Goal: Task Accomplishment & Management: Complete application form

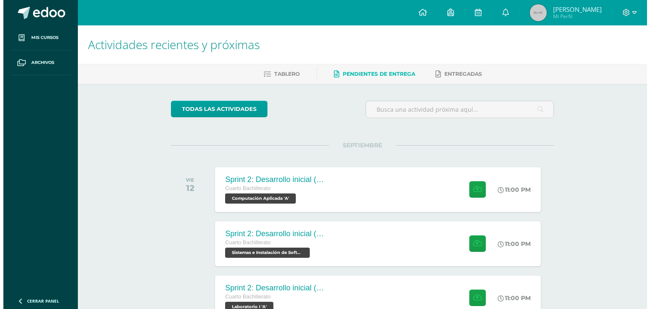
scroll to position [42, 0]
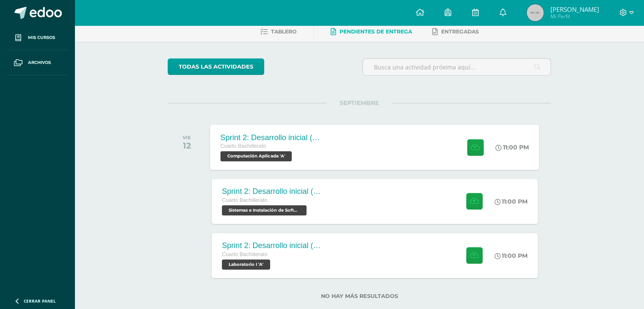
click at [350, 154] on div "Sprint 2: Desarrollo inicial (Semanas 3 y 4) Cuarto Bachillerato Computación Ap…" at bounding box center [374, 146] width 329 height 45
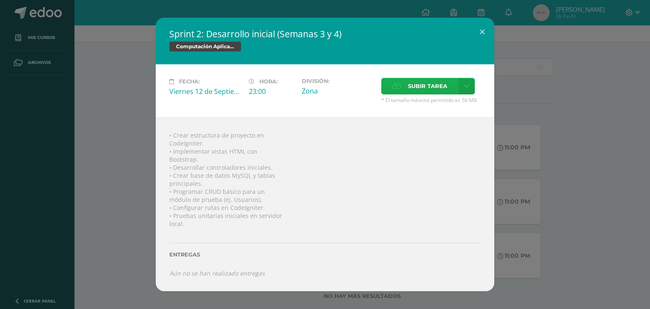
click at [416, 88] on span "Subir tarea" at bounding box center [427, 86] width 39 height 16
click at [0, 0] on input "Subir tarea" at bounding box center [0, 0] width 0 height 0
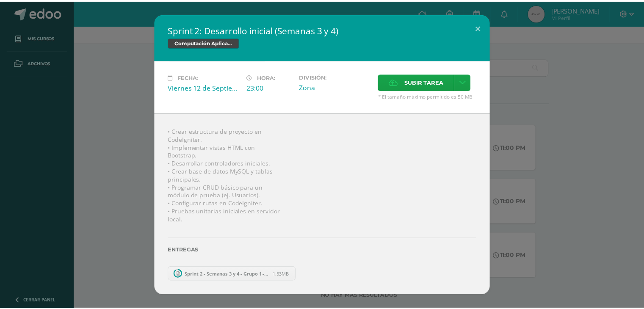
scroll to position [5, 0]
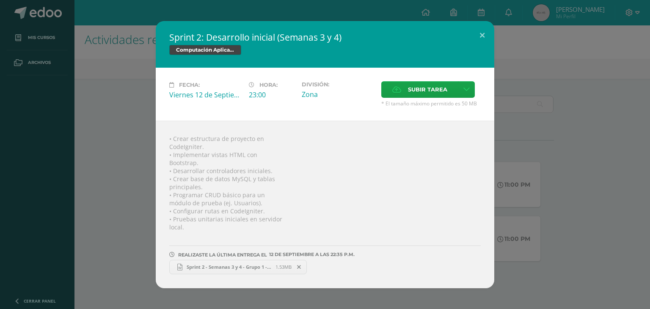
click at [298, 269] on icon at bounding box center [299, 267] width 4 height 6
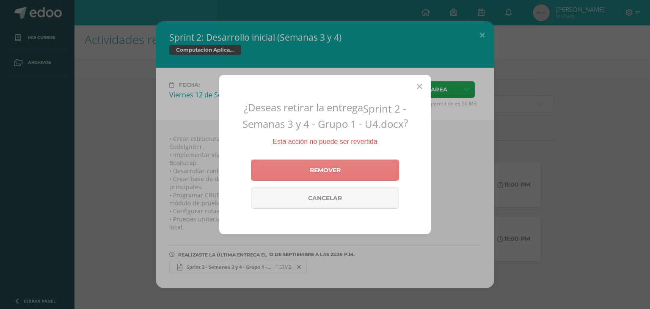
click at [330, 176] on link "Remover" at bounding box center [325, 170] width 148 height 21
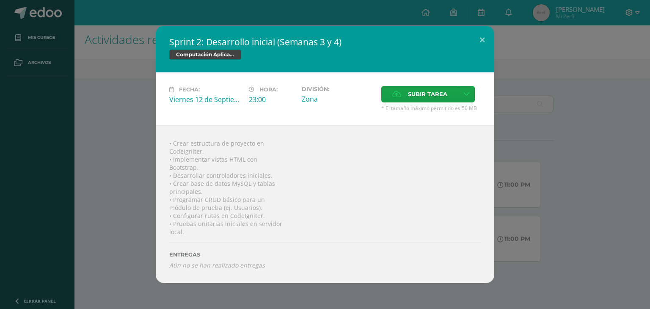
click at [146, 190] on div "Sprint 2: Desarrollo inicial (Semanas 3 y 4) Computación Aplicada Fecha: [DATE]…" at bounding box center [324, 154] width 643 height 257
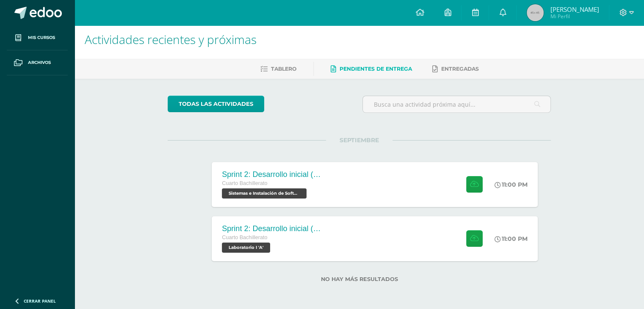
click at [379, 71] on span "Pendientes de entrega" at bounding box center [375, 69] width 72 height 6
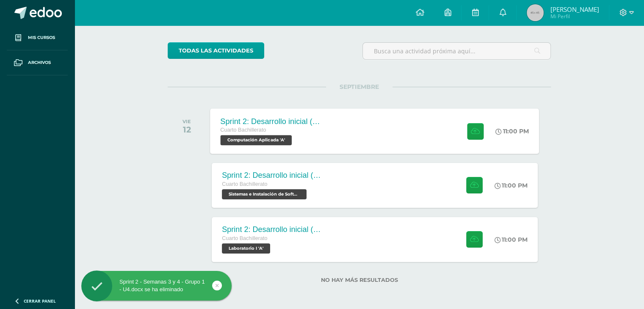
scroll to position [59, 0]
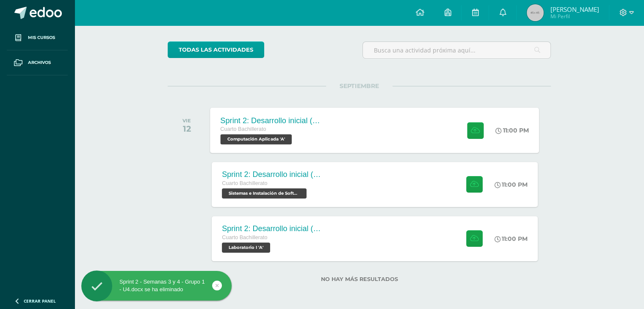
click at [271, 135] on span "Computación Aplicada 'A'" at bounding box center [257, 139] width 72 height 10
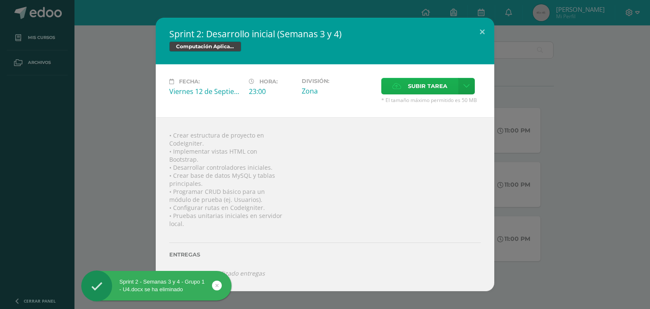
click at [407, 85] on label "Subir tarea" at bounding box center [419, 86] width 77 height 17
click at [0, 0] on input "Subir tarea" at bounding box center [0, 0] width 0 height 0
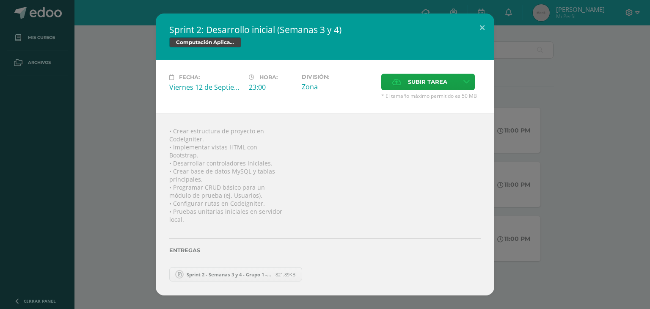
drag, startPoint x: 558, startPoint y: 198, endPoint x: 462, endPoint y: 185, distance: 97.0
click at [558, 198] on div "Sprint 2: Desarrollo inicial (Semanas 3 y 4) Computación Aplicada Fecha: Vierne…" at bounding box center [324, 155] width 643 height 282
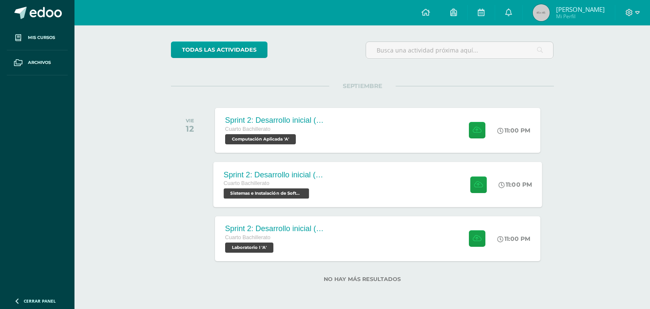
drag, startPoint x: 408, startPoint y: 181, endPoint x: 394, endPoint y: 181, distance: 13.5
click at [408, 182] on div "• Crear estructura de proyecto en CodeIgniter. • Implementar vistas HTML con Bo…" at bounding box center [325, 199] width 305 height 164
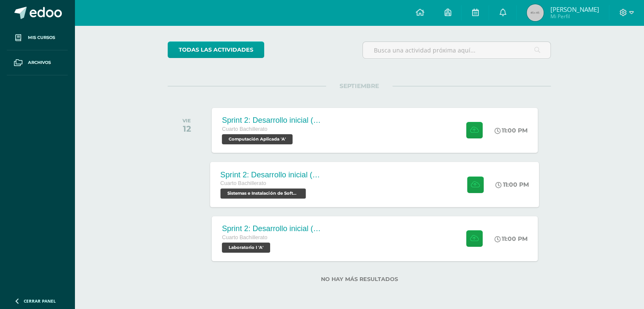
click at [389, 181] on div "Sprint 2: Desarrollo inicial (Semanas 3 y 4) Cuarto Bachillerato Sistemas e Ins…" at bounding box center [374, 184] width 329 height 45
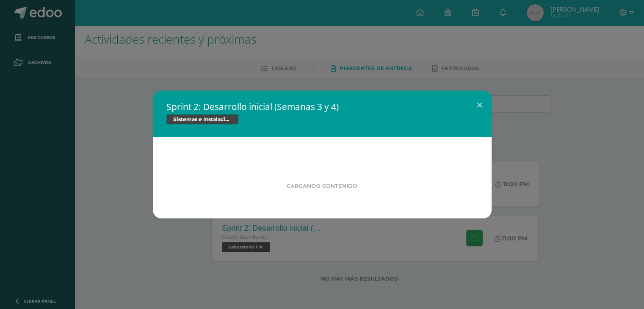
scroll to position [5, 0]
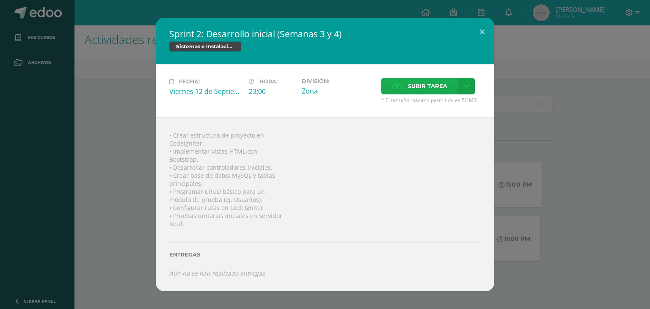
click at [405, 87] on label "Subir tarea" at bounding box center [419, 86] width 77 height 17
click at [0, 0] on input "Subir tarea" at bounding box center [0, 0] width 0 height 0
click at [530, 223] on div "Sprint 2: Desarrollo inicial (Semanas 3 y 4) Sistemas e Instalación de Software…" at bounding box center [324, 154] width 643 height 273
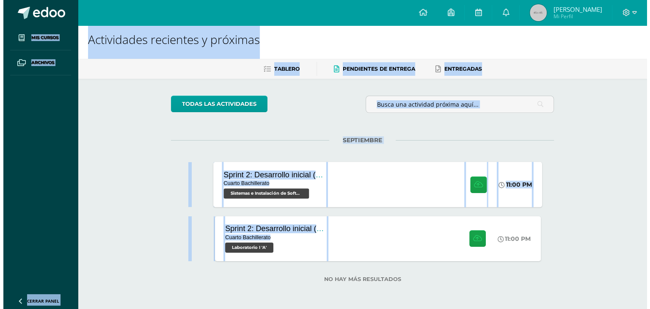
scroll to position [0, 0]
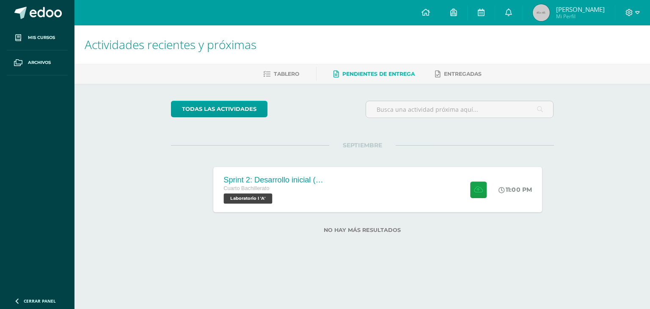
click at [337, 199] on div "Sprint 2: Desarrollo inicial (Semana 3 y 4) Cuarto Bachillerato Laboratorio I '…" at bounding box center [377, 189] width 329 height 45
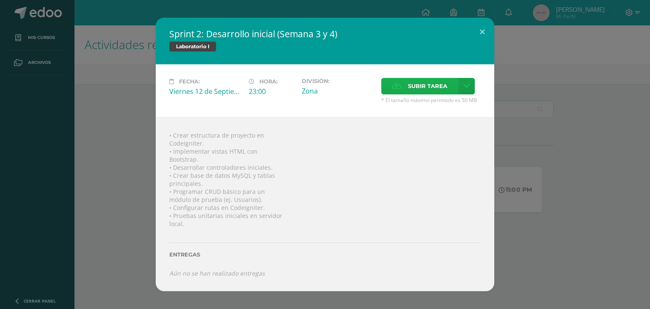
click at [419, 90] on span "Subir tarea" at bounding box center [427, 86] width 39 height 16
click at [0, 0] on input "Subir tarea" at bounding box center [0, 0] width 0 height 0
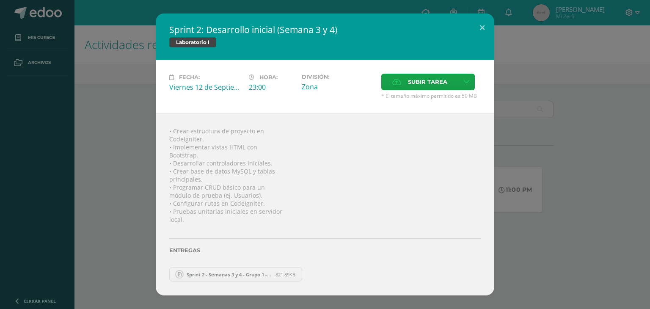
click at [525, 226] on div "Sprint 2: Desarrollo inicial (Semana 3 y 4) Laboratorio I Fecha: Viernes 12 de …" at bounding box center [324, 155] width 643 height 282
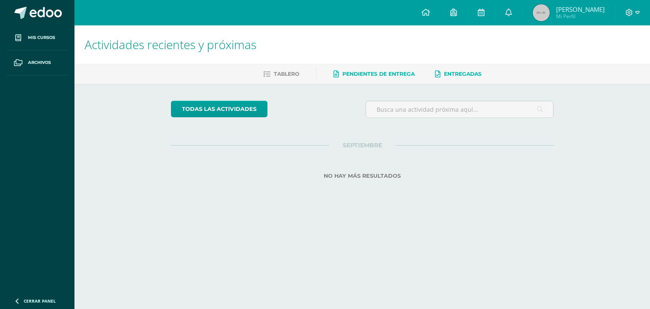
click at [460, 76] on span "Entregadas" at bounding box center [463, 74] width 38 height 6
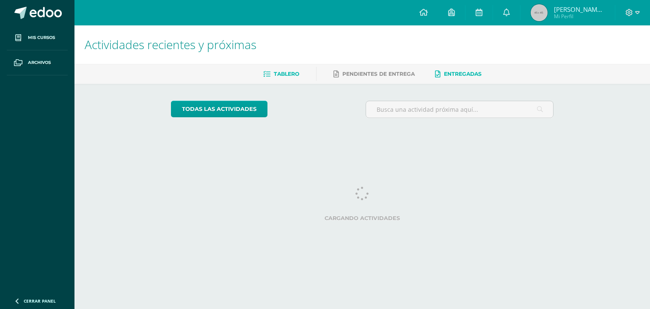
click at [463, 75] on span "Entregadas" at bounding box center [463, 74] width 38 height 6
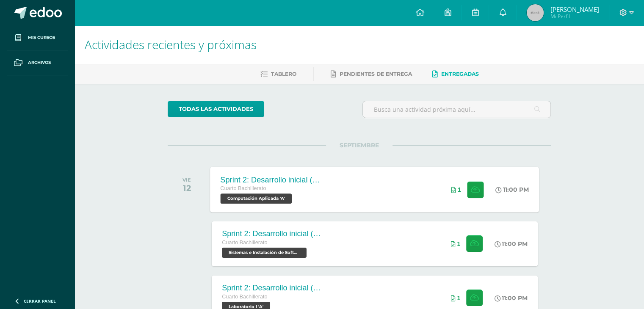
click at [294, 175] on div "Sprint 2: Desarrollo inicial (Semanas 3 y 4)" at bounding box center [272, 179] width 102 height 9
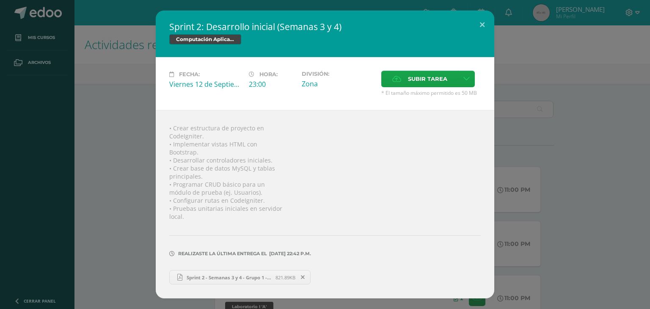
click at [303, 275] on icon at bounding box center [303, 277] width 4 height 6
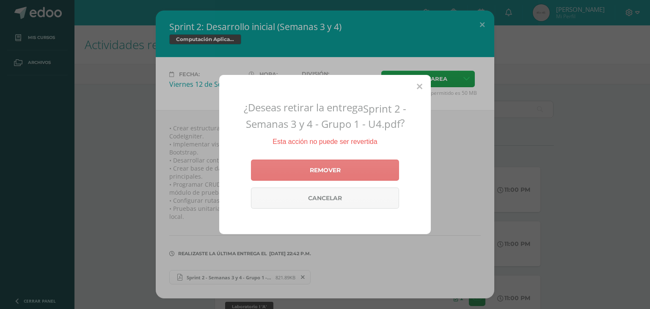
click at [330, 176] on link "Remover" at bounding box center [325, 170] width 148 height 21
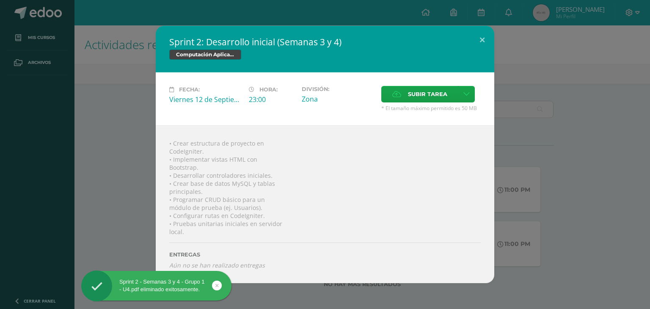
drag, startPoint x: 583, startPoint y: 186, endPoint x: 480, endPoint y: 204, distance: 104.0
click at [581, 187] on div "Sprint 2: Desarrollo inicial (Semanas 3 y 4) Computación Aplicada Fecha: [DATE]…" at bounding box center [324, 154] width 643 height 257
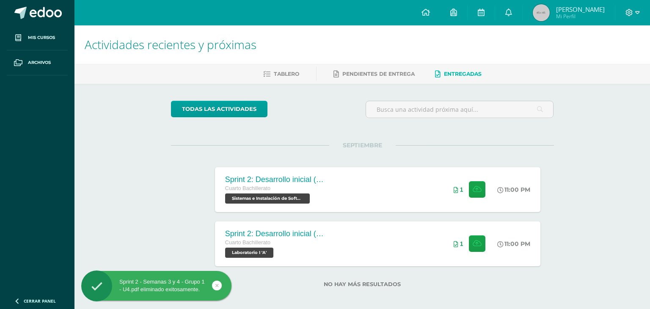
click at [470, 197] on div "• Crear estructura de proyecto en CodeIgniter. • Implementar vistas HTML con Bo…" at bounding box center [325, 199] width 305 height 142
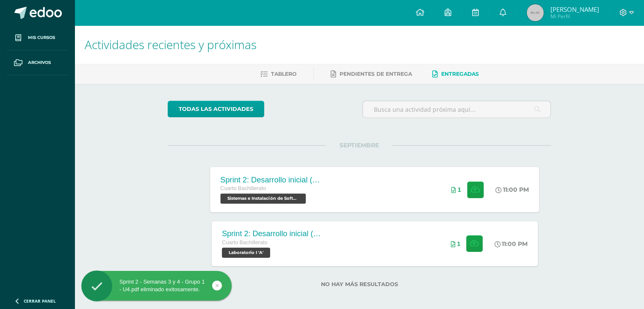
drag, startPoint x: 445, startPoint y: 192, endPoint x: 412, endPoint y: 198, distance: 33.6
click at [445, 192] on div "1" at bounding box center [467, 189] width 53 height 45
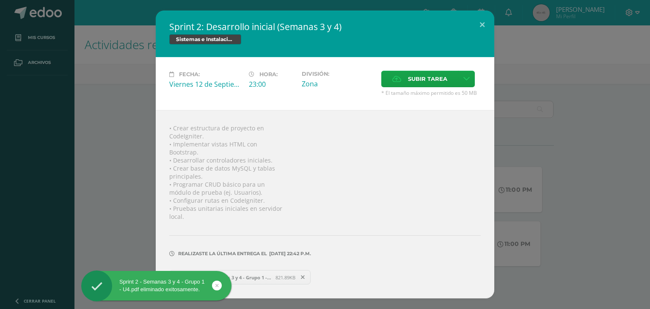
click at [300, 276] on span at bounding box center [303, 277] width 14 height 9
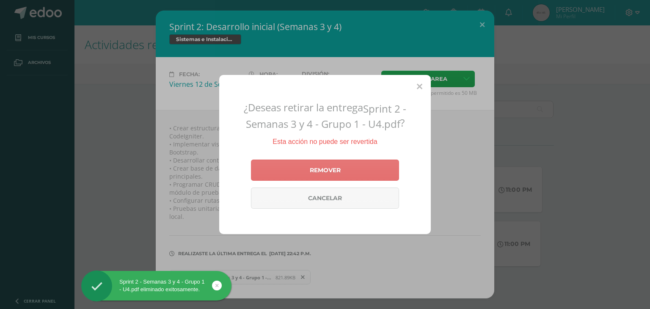
drag, startPoint x: 323, startPoint y: 159, endPoint x: 358, endPoint y: 172, distance: 38.4
click at [323, 159] on div "Remover Cancelar" at bounding box center [325, 184] width 148 height 56
click at [334, 176] on link "Remover" at bounding box center [325, 170] width 148 height 21
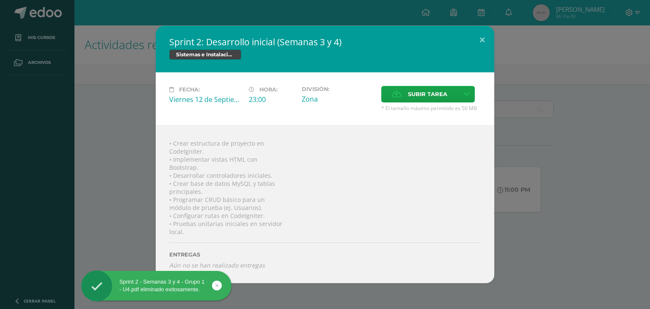
click at [538, 186] on div "Sprint 2: Desarrollo inicial (Semanas 3 y 4) Sistemas e Instalación de Software…" at bounding box center [324, 154] width 643 height 257
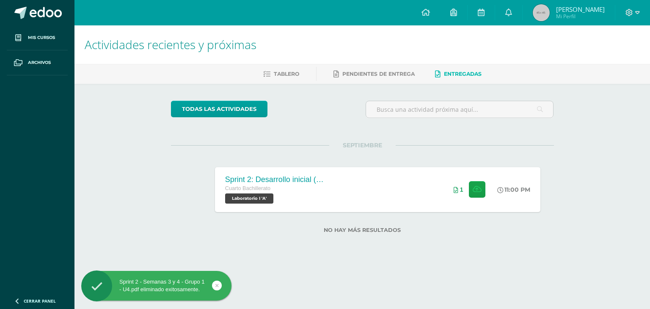
drag, startPoint x: 520, startPoint y: 182, endPoint x: 511, endPoint y: 182, distance: 8.5
click at [517, 182] on div "Sprint 2: Desarrollo inicial (Semanas 3 y 4) Sistemas e Instalación de Software…" at bounding box center [324, 154] width 643 height 257
click at [511, 182] on div "11:00 PM" at bounding box center [519, 189] width 45 height 45
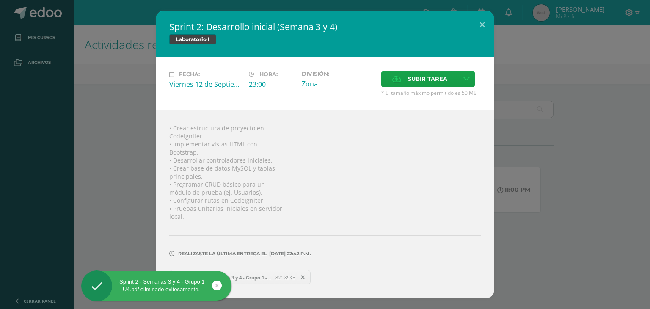
click at [307, 275] on span at bounding box center [303, 277] width 14 height 9
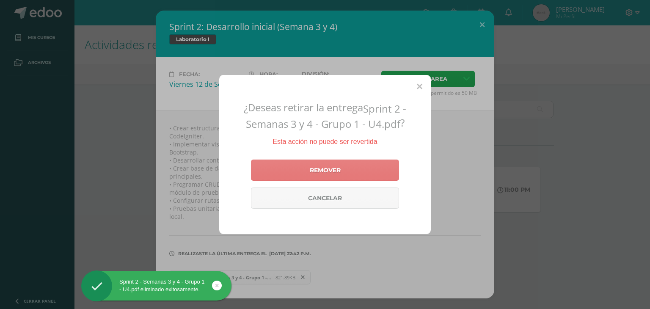
click at [311, 175] on link "Remover" at bounding box center [325, 170] width 148 height 21
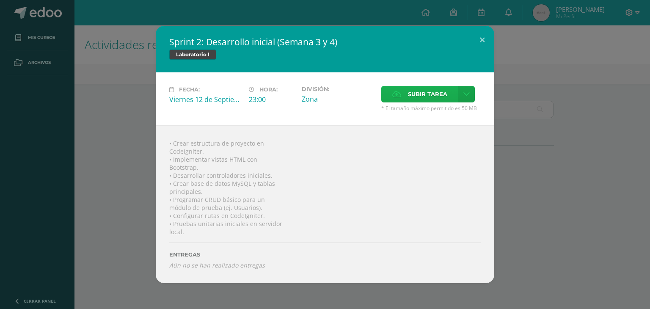
click at [422, 95] on span "Subir tarea" at bounding box center [427, 94] width 39 height 16
click at [0, 0] on input "Subir tarea" at bounding box center [0, 0] width 0 height 0
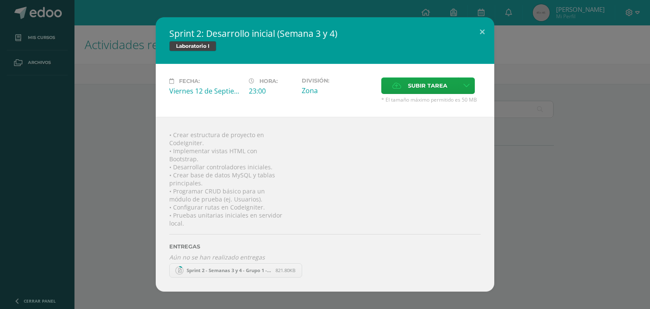
click at [555, 214] on div "Sprint 2: Desarrollo inicial (Semana 3 y 4) Laboratorio I Fecha: [DATE] Hora: 2…" at bounding box center [324, 154] width 643 height 274
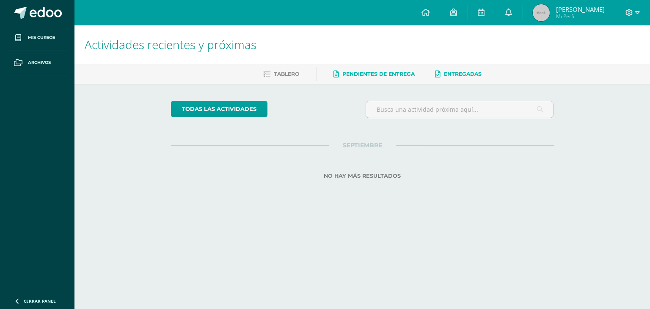
click at [381, 73] on span "Pendientes de entrega" at bounding box center [378, 74] width 72 height 6
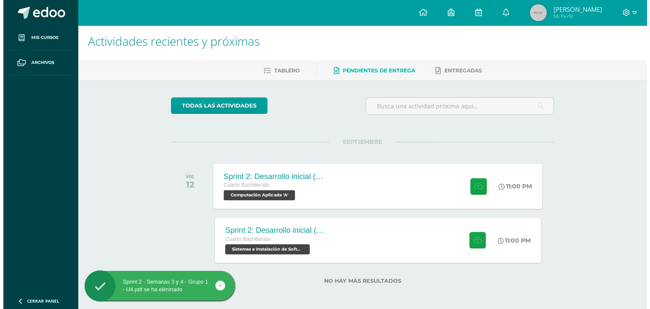
scroll to position [5, 0]
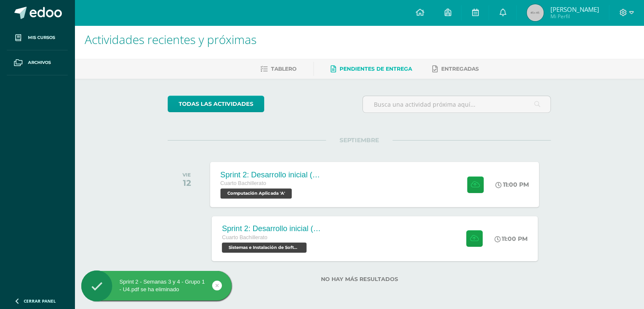
click at [277, 172] on div "Sprint 2: Desarrollo inicial (Semanas 3 y 4)" at bounding box center [272, 174] width 102 height 9
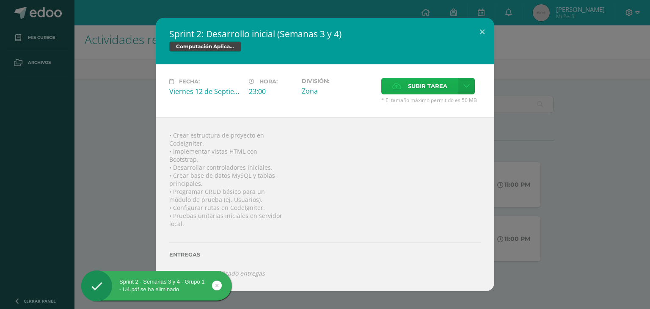
click at [397, 86] on icon at bounding box center [396, 86] width 9 height 6
click at [0, 0] on input "Subir tarea" at bounding box center [0, 0] width 0 height 0
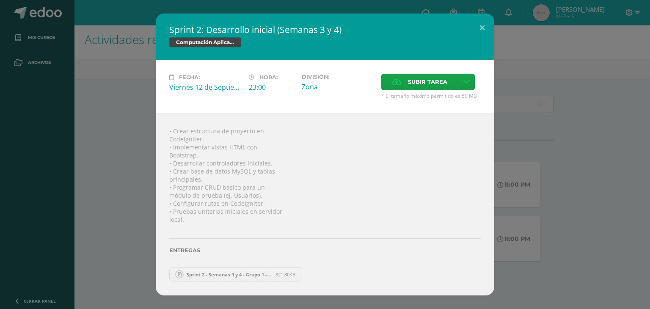
drag, startPoint x: 625, startPoint y: 227, endPoint x: 446, endPoint y: 226, distance: 178.6
click at [624, 226] on div "Sprint 2: Desarrollo inicial (Semanas 3 y 4) Computación Aplicada Fecha: [DATE]…" at bounding box center [324, 155] width 643 height 282
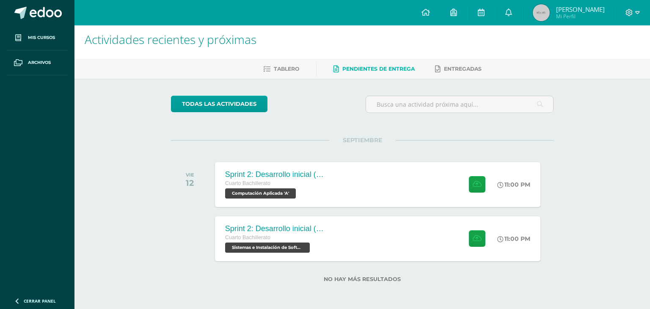
scroll to position [0, 0]
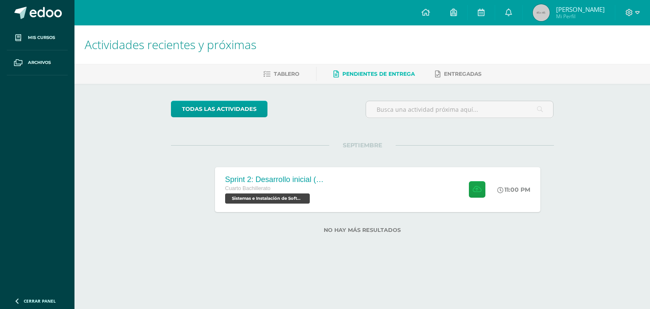
click at [274, 217] on div "todas las Actividades No tienes actividades Échale un vistazo a los demás perío…" at bounding box center [362, 172] width 417 height 176
click at [281, 194] on span "Sistemas e Instalación de Software 'A'" at bounding box center [265, 198] width 85 height 10
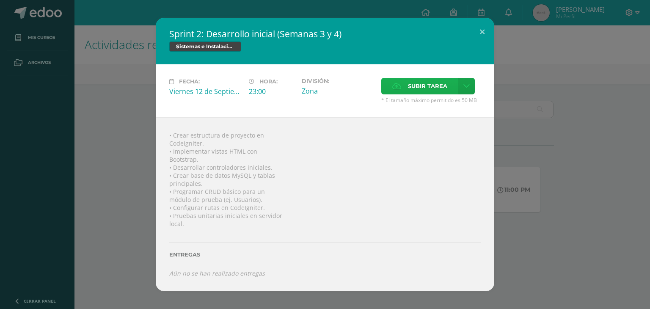
click at [387, 94] on div "Subir tarea" at bounding box center [430, 87] width 99 height 19
click at [389, 91] on label "Subir tarea" at bounding box center [419, 86] width 77 height 17
click at [0, 0] on input "Subir tarea" at bounding box center [0, 0] width 0 height 0
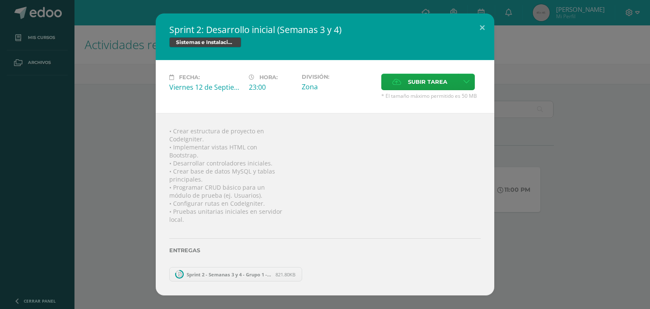
click at [569, 271] on div "Sprint 2: Desarrollo inicial (Semanas 3 y 4) Sistemas e Instalación de Software…" at bounding box center [324, 155] width 643 height 282
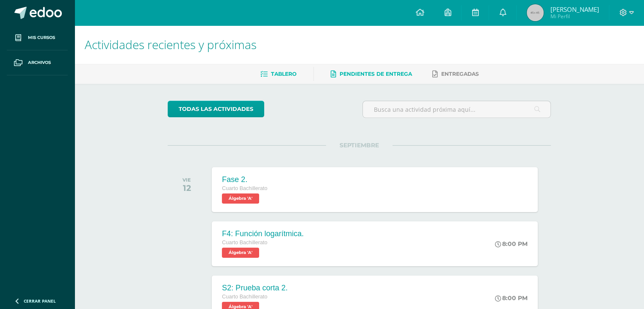
click at [358, 78] on link "Pendientes de entrega" at bounding box center [371, 74] width 81 height 14
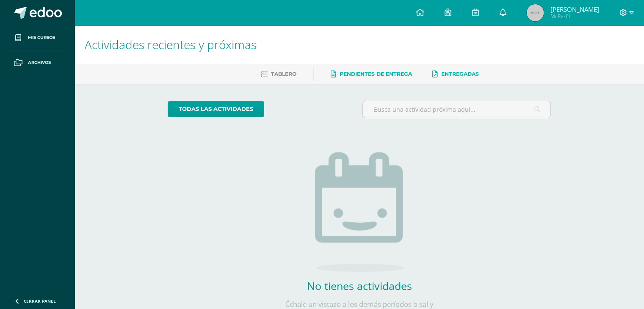
click at [449, 80] on link "Entregadas" at bounding box center [455, 74] width 47 height 14
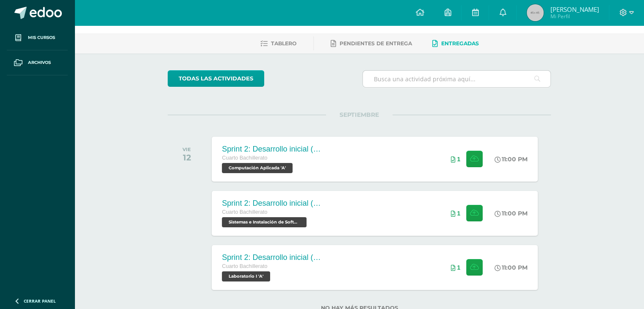
scroll to position [59, 0]
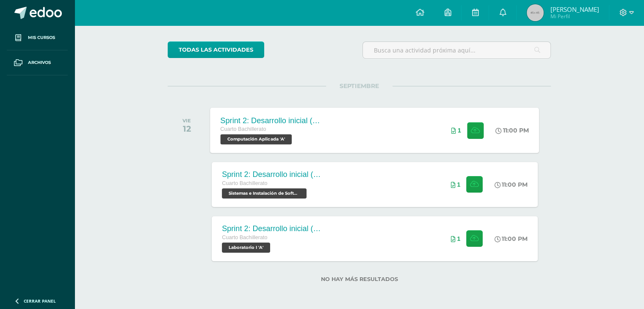
click at [347, 112] on div "Sprint 2: Desarrollo inicial (Semanas 3 y 4) Cuarto Bachillerato Computación Ap…" at bounding box center [374, 130] width 329 height 45
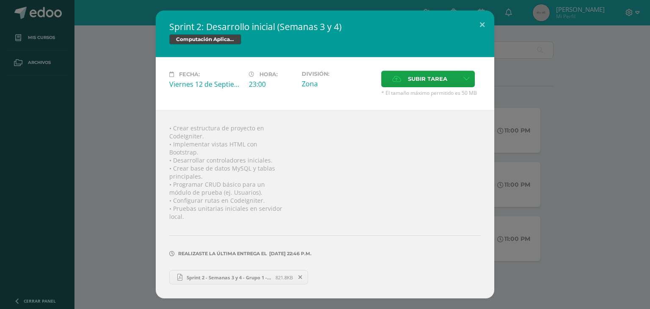
click at [145, 138] on div "Sprint 2: Desarrollo inicial (Semanas 3 y 4) Computación Aplicada Fecha: Vierne…" at bounding box center [324, 155] width 643 height 288
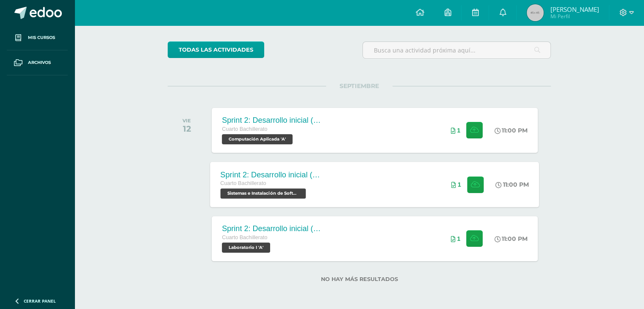
click at [247, 184] on span "Cuarto Bachillerato" at bounding box center [244, 183] width 46 height 6
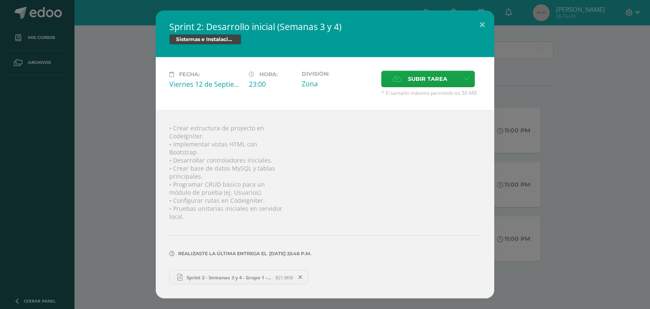
click at [134, 161] on div "Sprint 2: Desarrollo inicial (Semanas 3 y 4) Sistemas e Instalación de Software…" at bounding box center [324, 155] width 643 height 288
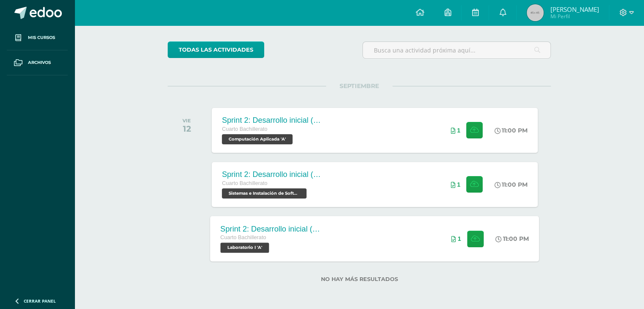
click at [224, 221] on div "Sprint 2: Desarrollo inicial (Semana 3 y 4) Cuarto Bachillerato Laboratorio I '…" at bounding box center [271, 238] width 123 height 45
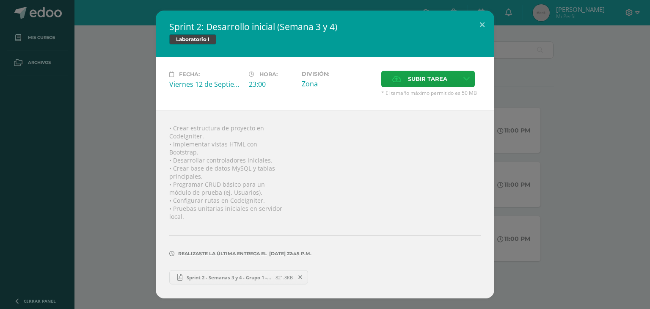
click at [113, 191] on div "Sprint 2: Desarrollo inicial (Semana 3 y 4) Laboratorio I Fecha: Viernes 12 de …" at bounding box center [324, 155] width 643 height 288
